Goal: Task Accomplishment & Management: Manage account settings

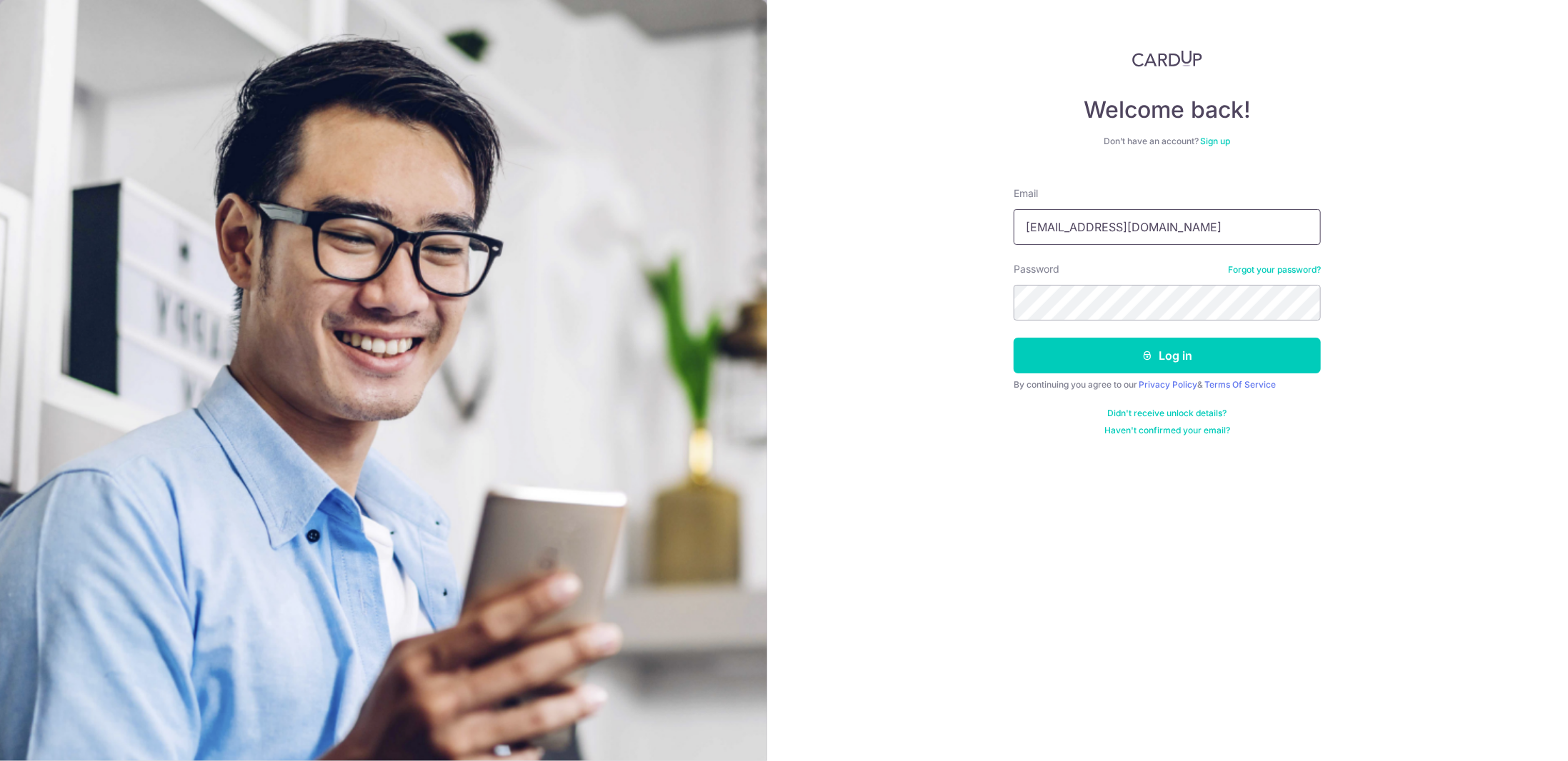
click at [1103, 227] on input "yuevx2@gmail.com" at bounding box center [1167, 227] width 307 height 36
type input "[EMAIL_ADDRESS][DOMAIN_NAME]"
click at [1133, 356] on button "Log in" at bounding box center [1167, 355] width 307 height 36
